Goal: Task Accomplishment & Management: Complete application form

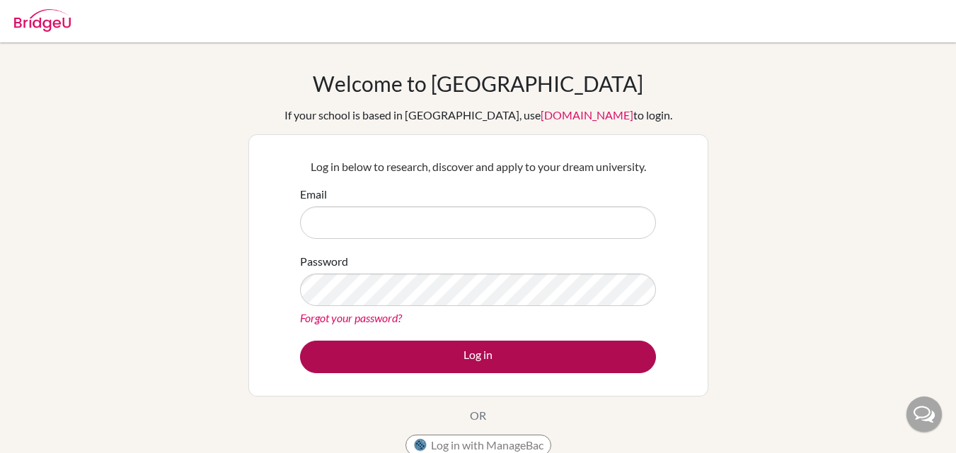
type input "apeisker@colegiobolivar.edu.co"
click at [492, 361] on button "Log in" at bounding box center [478, 357] width 356 height 33
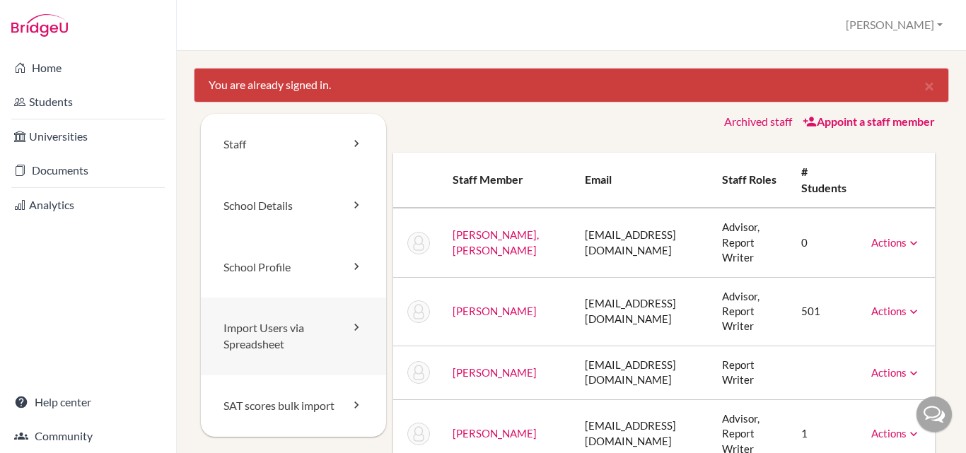
click at [265, 330] on link "Import Users via Spreadsheet" at bounding box center [293, 337] width 185 height 78
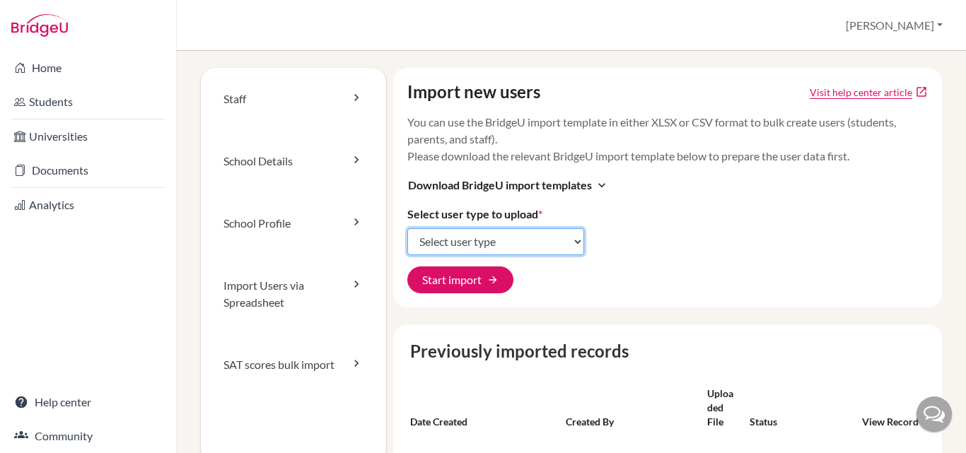
click at [574, 242] on select "Select user type Students Students and parents Parents Advisors Report writers" at bounding box center [495, 241] width 177 height 27
select select "students"
click at [407, 228] on select "Select user type Students Students and parents Parents Advisors Report writers" at bounding box center [495, 241] width 177 height 27
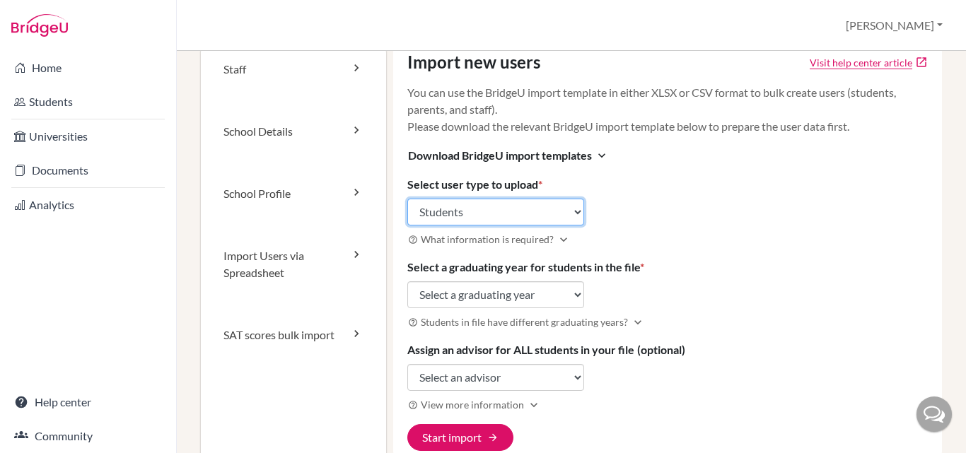
scroll to position [35, 0]
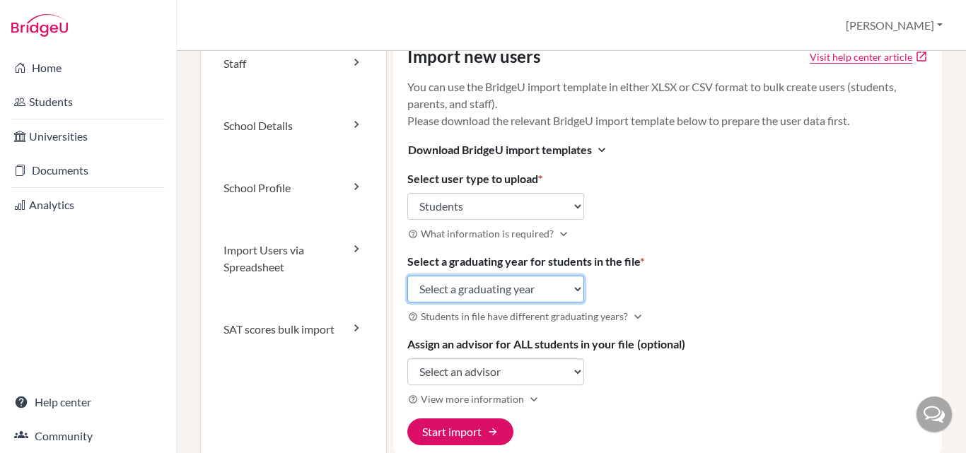
click at [573, 289] on select "Select a graduating year [DATE] 2025 2026 2027 2028 2029" at bounding box center [495, 289] width 177 height 27
select select "2029"
click at [407, 276] on select "Select a graduating year [DATE] 2025 2026 2027 2028 2029" at bounding box center [495, 289] width 177 height 27
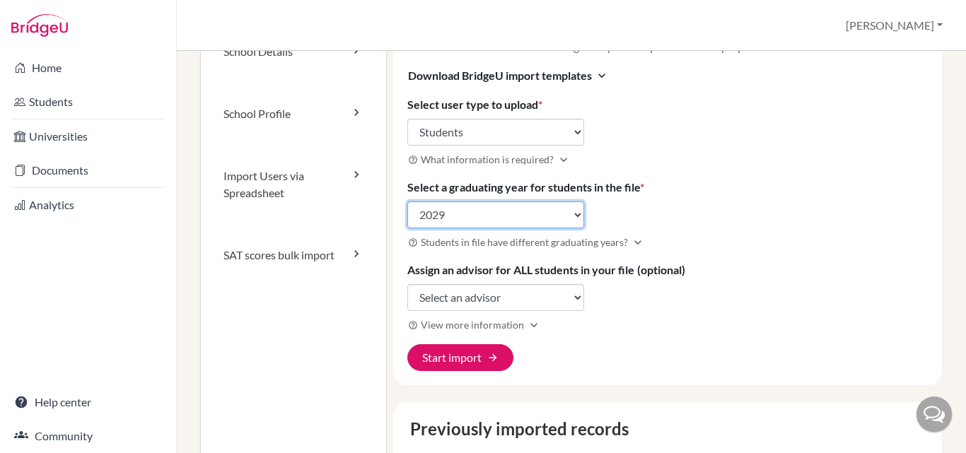
scroll to position [110, 0]
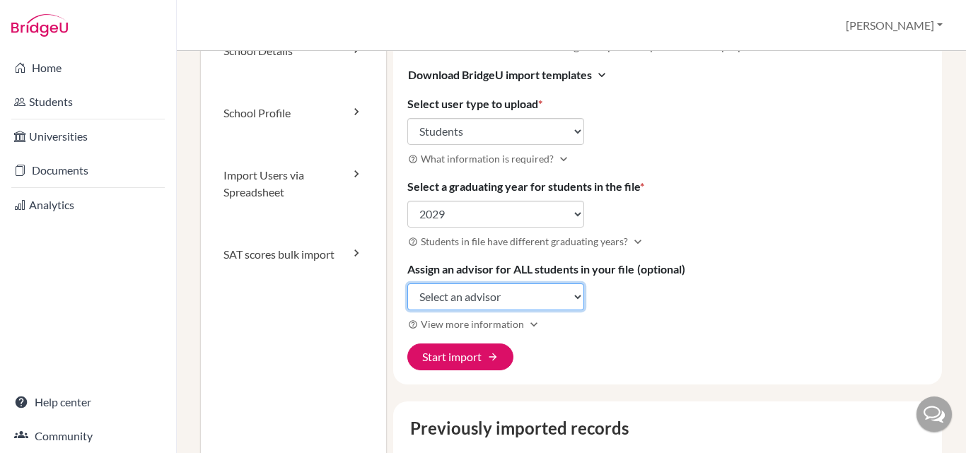
click at [575, 296] on select "Select an advisor Ana Maria Naranjo Andrea Peisker Isabel Sanint" at bounding box center [495, 297] width 177 height 27
select select "345660"
click at [407, 284] on select "Select an advisor [PERSON_NAME] [PERSON_NAME] [PERSON_NAME]" at bounding box center [495, 297] width 177 height 27
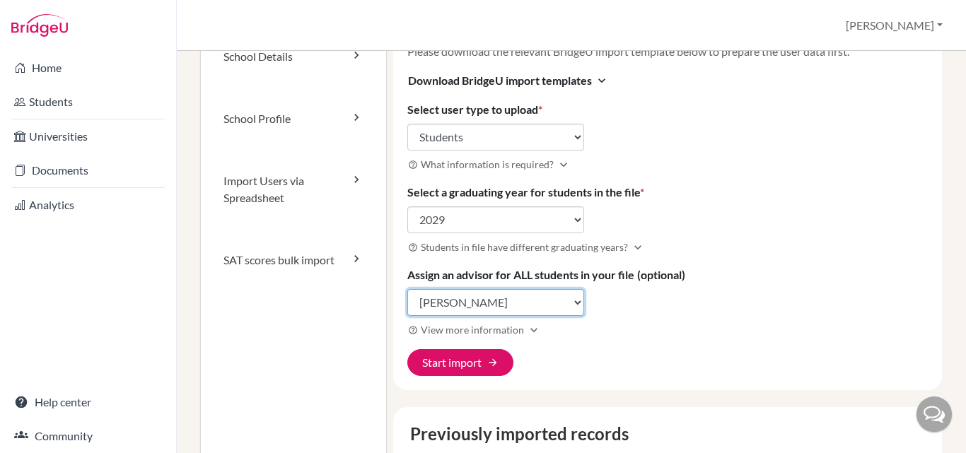
scroll to position [104, 0]
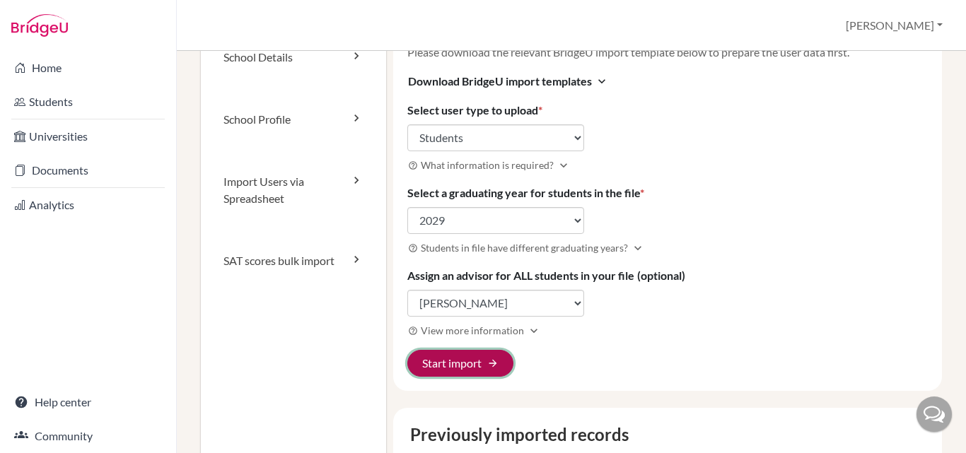
click at [435, 364] on button "Start import arrow_forward" at bounding box center [460, 363] width 106 height 27
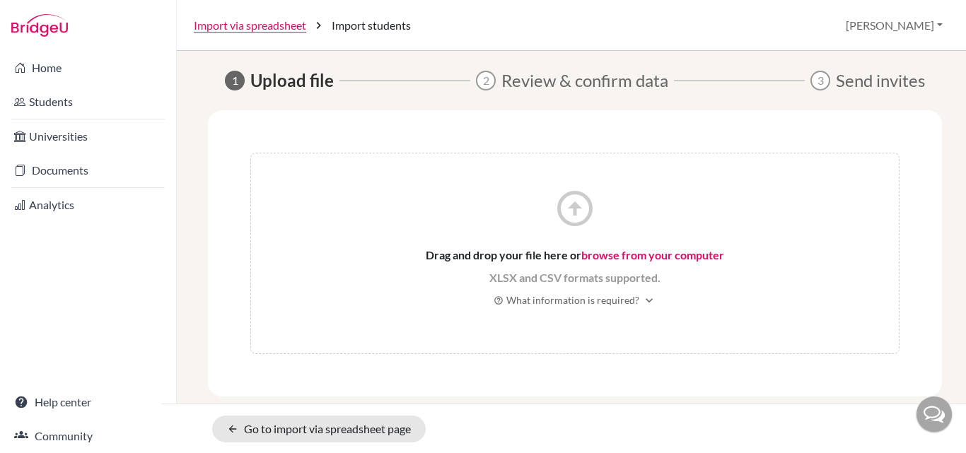
click at [637, 256] on link "browse from your computer" at bounding box center [652, 254] width 143 height 13
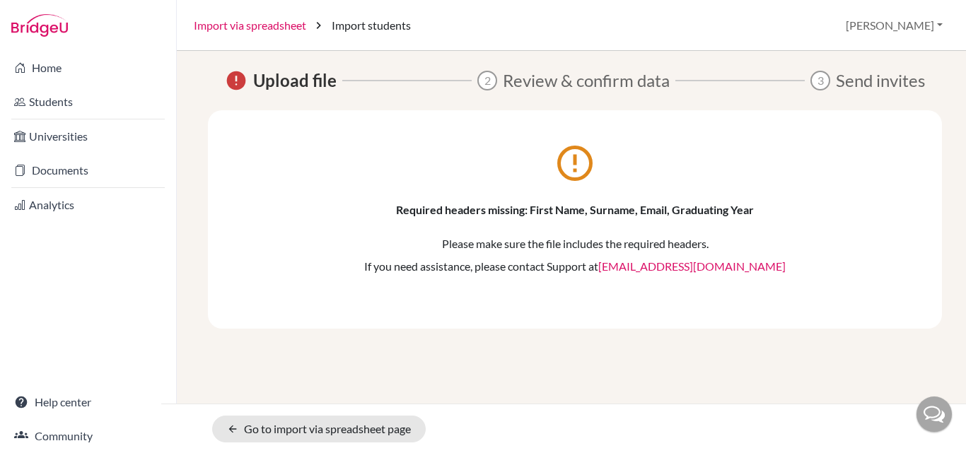
click at [248, 22] on link "Import via spreadsheet" at bounding box center [250, 25] width 112 height 17
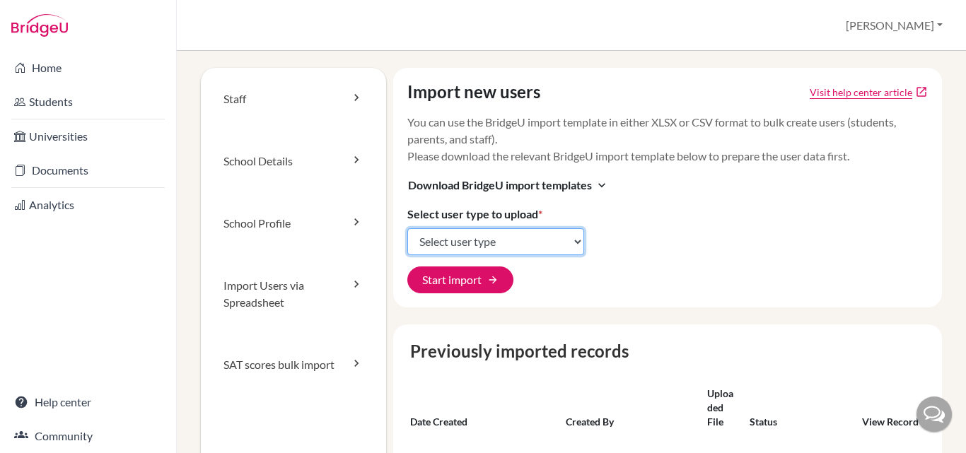
click at [540, 243] on select "Select user type Students Students and parents Parents Advisors Report writers" at bounding box center [495, 241] width 177 height 27
select select "students"
click at [407, 228] on select "Select user type Students Students and parents Parents Advisors Report writers" at bounding box center [495, 241] width 177 height 27
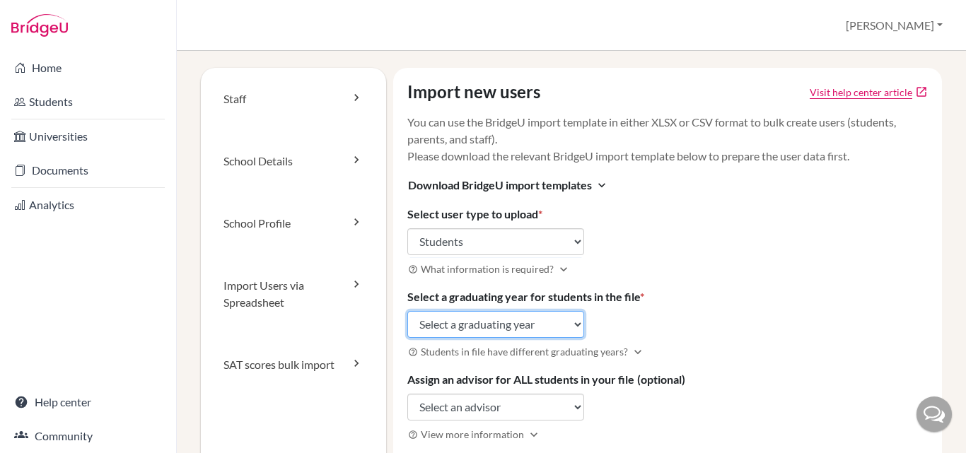
click at [457, 329] on select "Select a graduating year [DATE] 2025 2026 2027 2028 2029" at bounding box center [495, 324] width 177 height 27
select select "2029"
click at [407, 311] on select "Select a graduating year [DATE] 2025 2026 2027 2028 2029" at bounding box center [495, 324] width 177 height 27
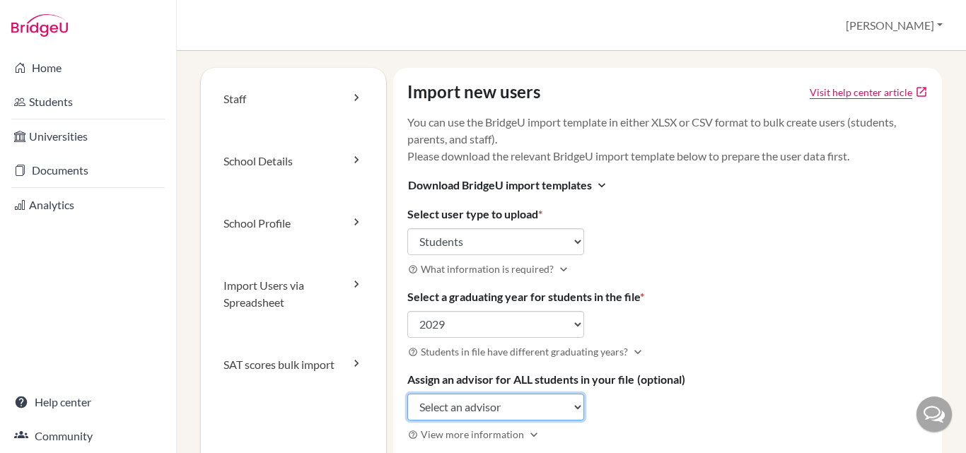
click at [533, 407] on select "Select an advisor [PERSON_NAME] [PERSON_NAME] [PERSON_NAME]" at bounding box center [495, 407] width 177 height 27
select select "345660"
click at [407, 394] on select "Select an advisor [PERSON_NAME] [PERSON_NAME] [PERSON_NAME]" at bounding box center [495, 407] width 177 height 27
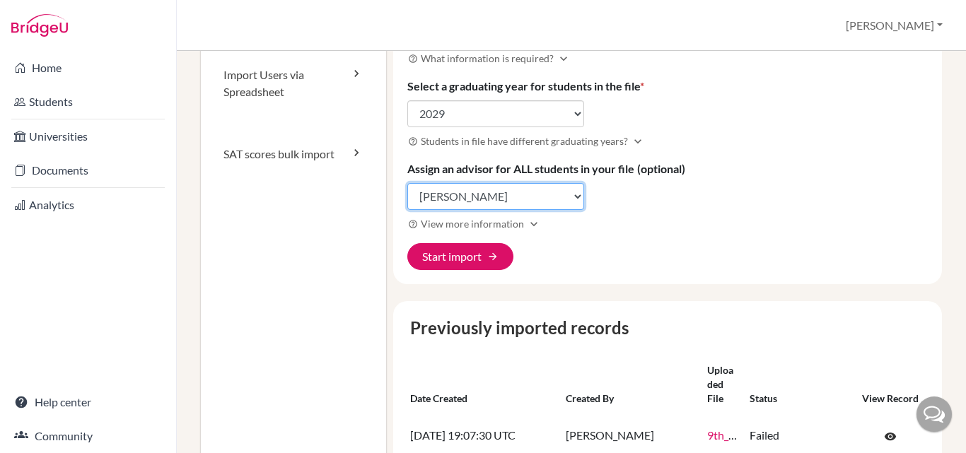
scroll to position [212, 0]
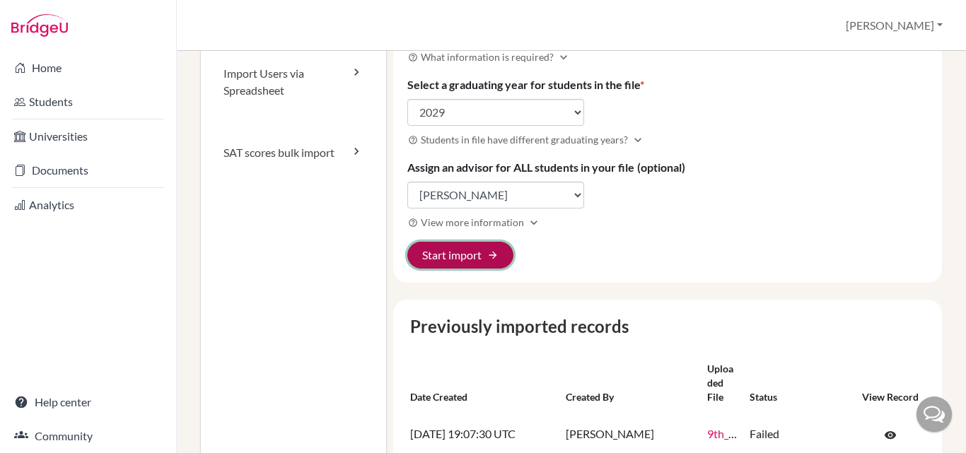
click at [426, 262] on button "Start import arrow_forward" at bounding box center [460, 255] width 106 height 27
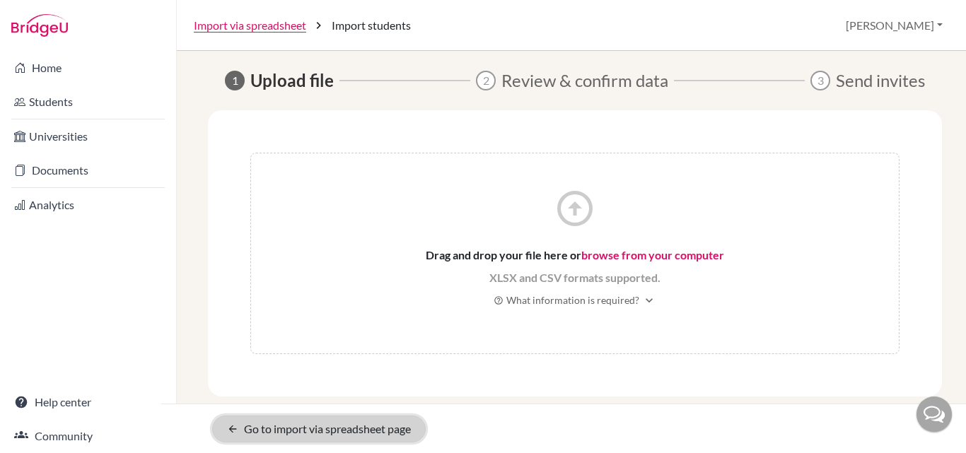
click at [320, 430] on link "arrow_back Go to import via spreadsheet page" at bounding box center [319, 429] width 214 height 27
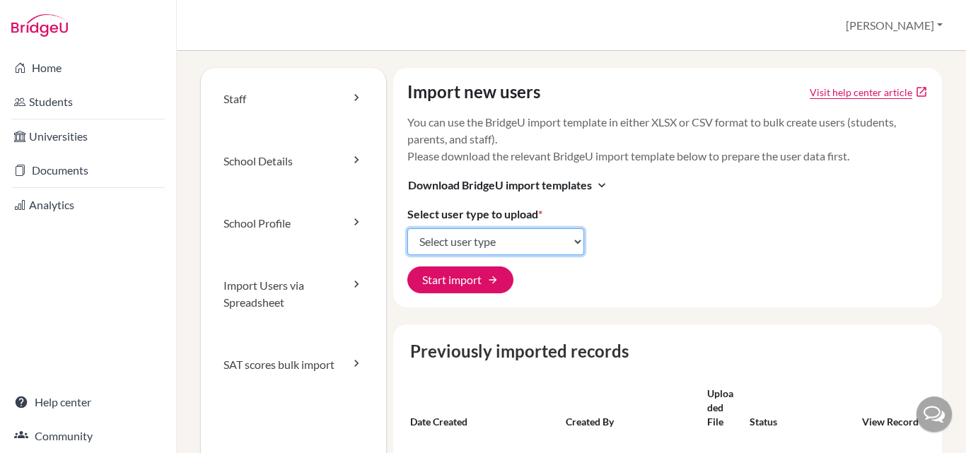
click at [572, 242] on select "Select user type Students Students and parents Parents Advisors Report writers" at bounding box center [495, 241] width 177 height 27
select select "students"
click at [407, 228] on select "Select user type Students Students and parents Parents Advisors Report writers" at bounding box center [495, 241] width 177 height 27
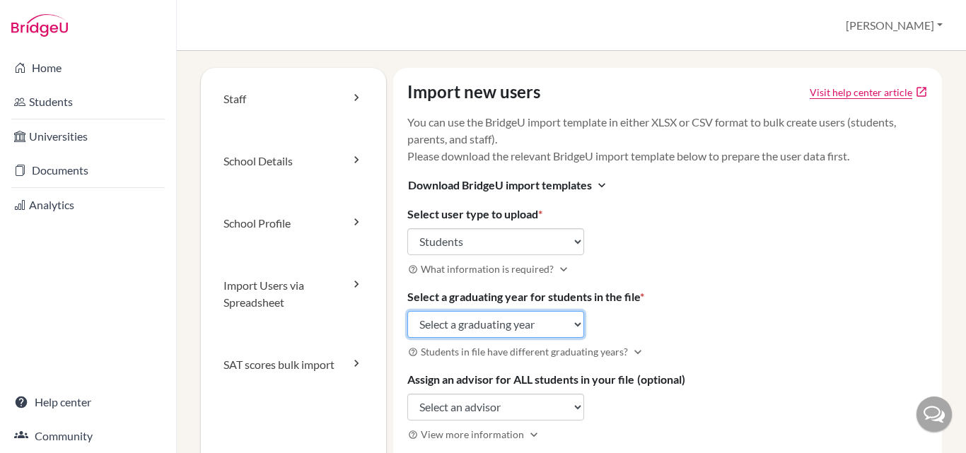
click at [523, 329] on select "Select a graduating year [DATE] 2025 2026 2027 2028 2029" at bounding box center [495, 324] width 177 height 27
select select "2029"
click at [407, 311] on select "Select a graduating year [DATE] 2025 2026 2027 2028 2029" at bounding box center [495, 324] width 177 height 27
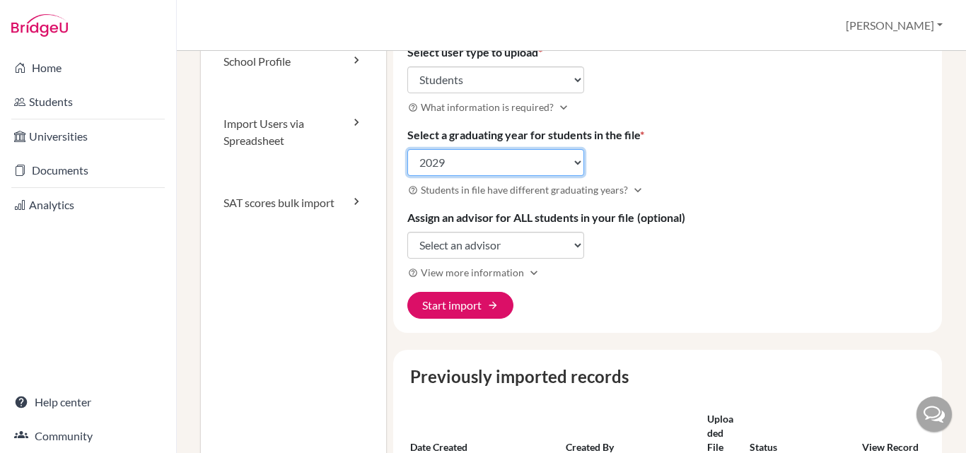
scroll to position [163, 0]
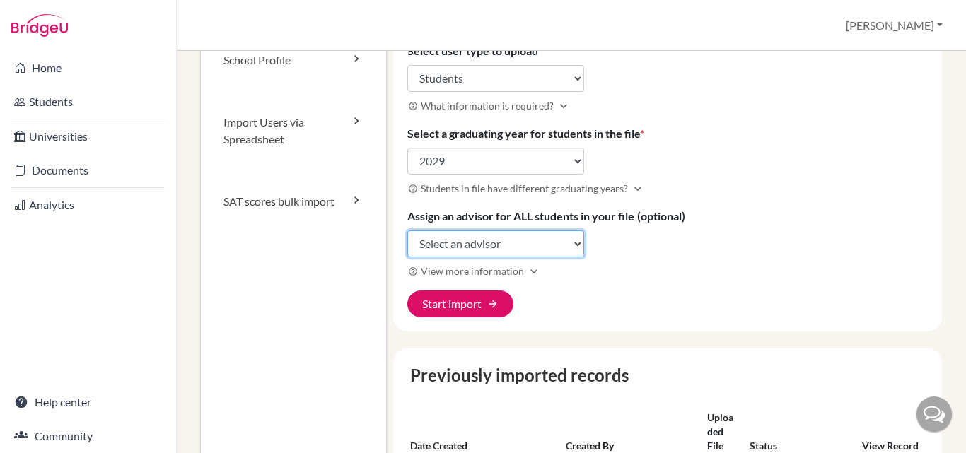
click at [577, 246] on select "Select an advisor [PERSON_NAME] [PERSON_NAME] [PERSON_NAME]" at bounding box center [495, 244] width 177 height 27
select select "345660"
click at [407, 231] on select "Select an advisor [PERSON_NAME] [PERSON_NAME] [PERSON_NAME]" at bounding box center [495, 244] width 177 height 27
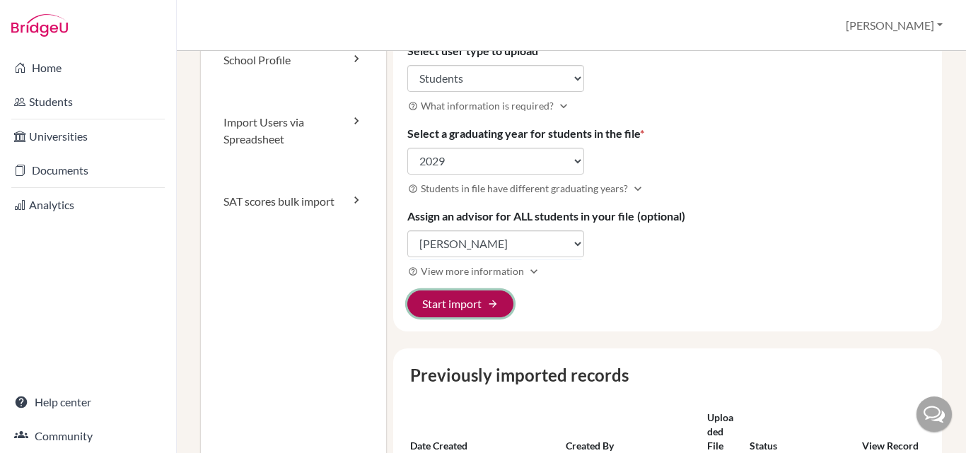
click at [487, 308] on span "arrow_forward" at bounding box center [492, 304] width 11 height 11
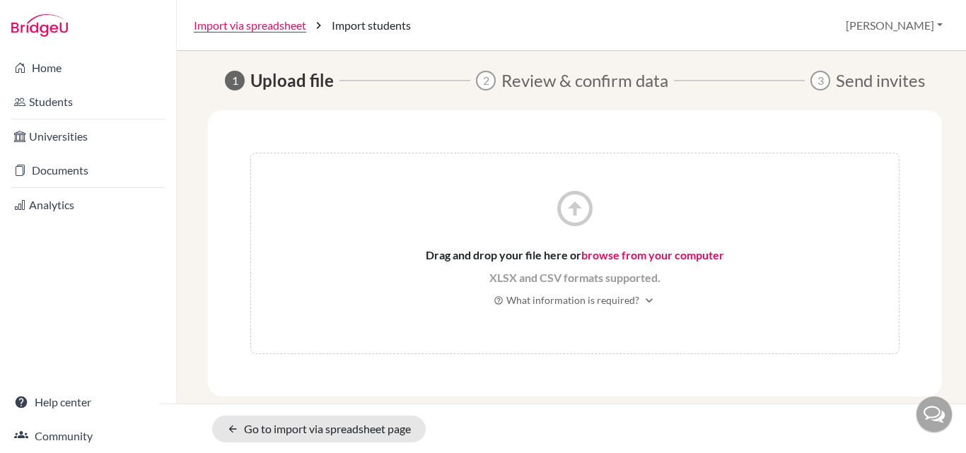
click at [608, 254] on link "browse from your computer" at bounding box center [652, 254] width 143 height 13
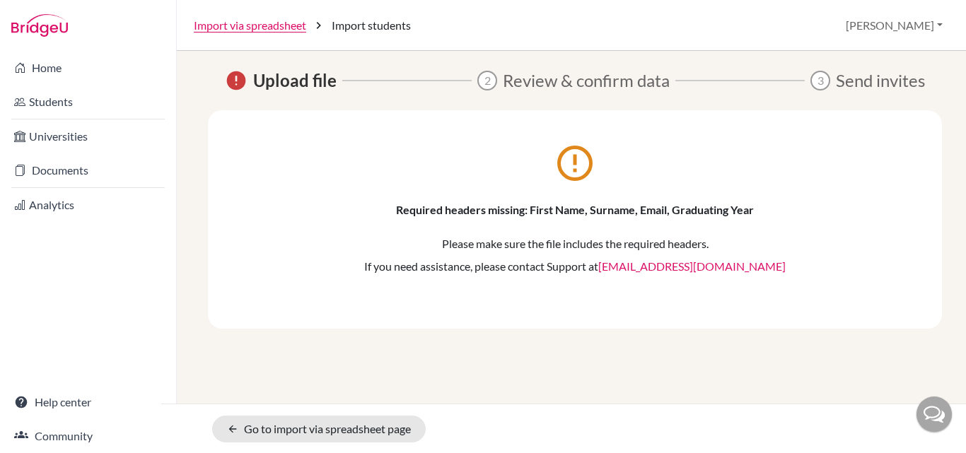
click at [683, 262] on link "[EMAIL_ADDRESS][DOMAIN_NAME]" at bounding box center [691, 266] width 187 height 13
click at [683, 267] on link "[EMAIL_ADDRESS][DOMAIN_NAME]" at bounding box center [691, 266] width 187 height 13
